Goal: Manage account settings

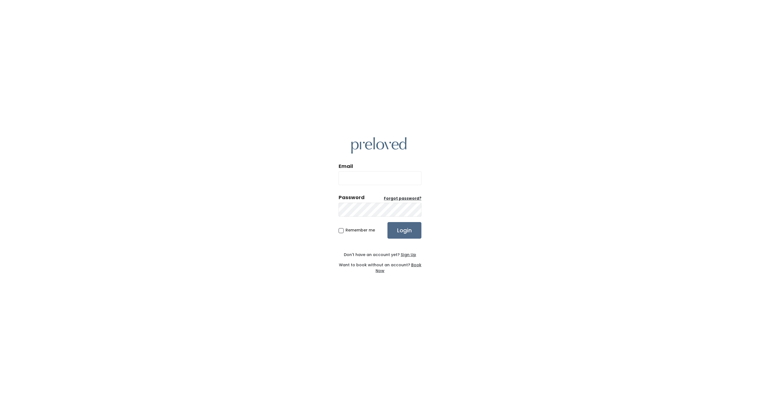
click at [362, 176] on input "Email" at bounding box center [380, 178] width 83 height 14
type input "tisnue1@gmail.com"
click at [387, 222] on input "Login" at bounding box center [404, 230] width 34 height 17
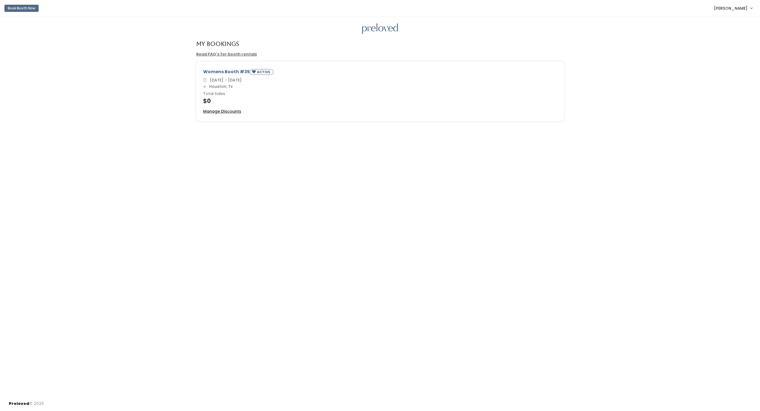
click at [233, 110] on u "Manage Discounts" at bounding box center [222, 111] width 38 height 6
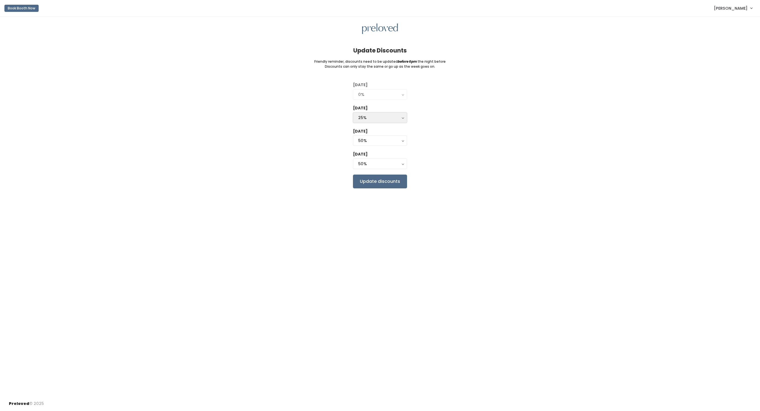
click at [399, 115] on div "25%" at bounding box center [380, 118] width 44 height 6
click at [480, 114] on div "Tuesday 0% 25% 50% 75% 90% 0% Wednesday 0% 25% 50% 75% 90% 25% 0% 25% 50% 75% 9…" at bounding box center [380, 135] width 742 height 106
